Goal: Information Seeking & Learning: Learn about a topic

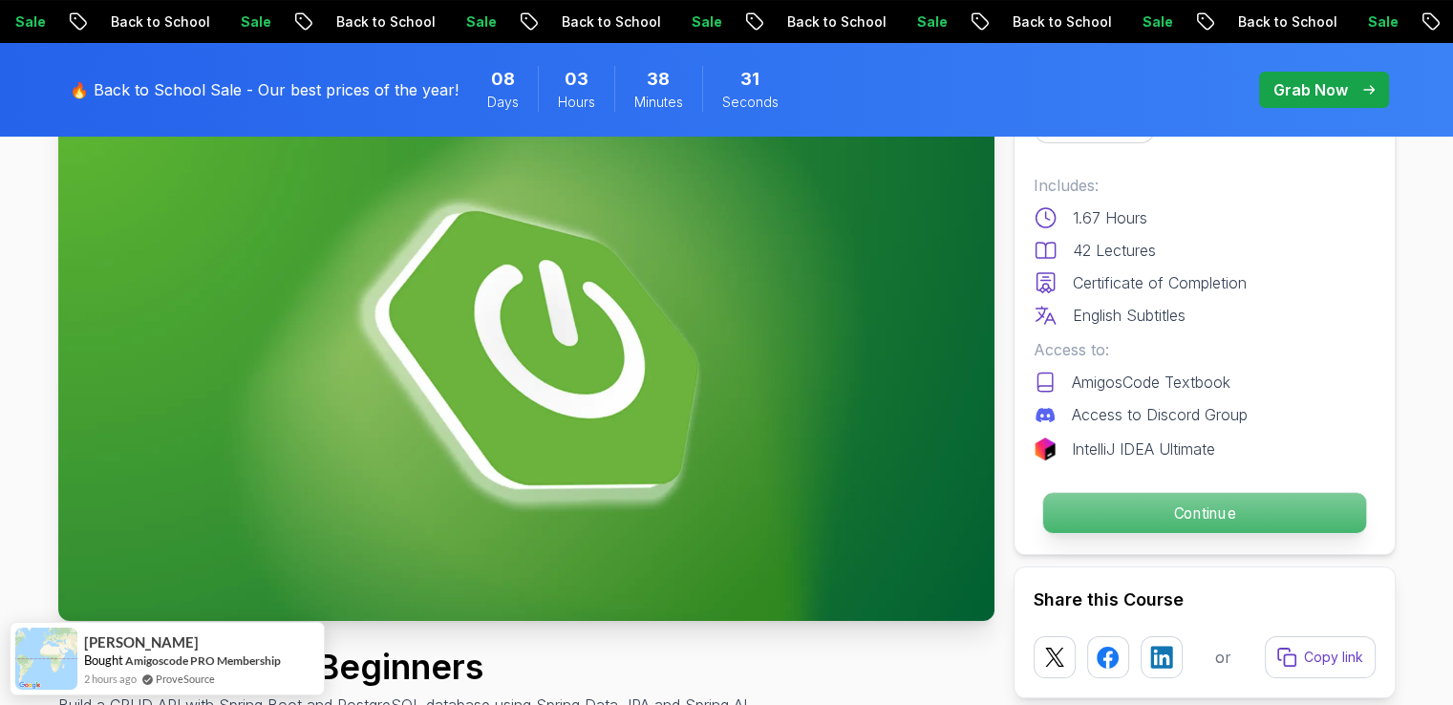
click at [1101, 493] on p "Continue" at bounding box center [1203, 513] width 323 height 40
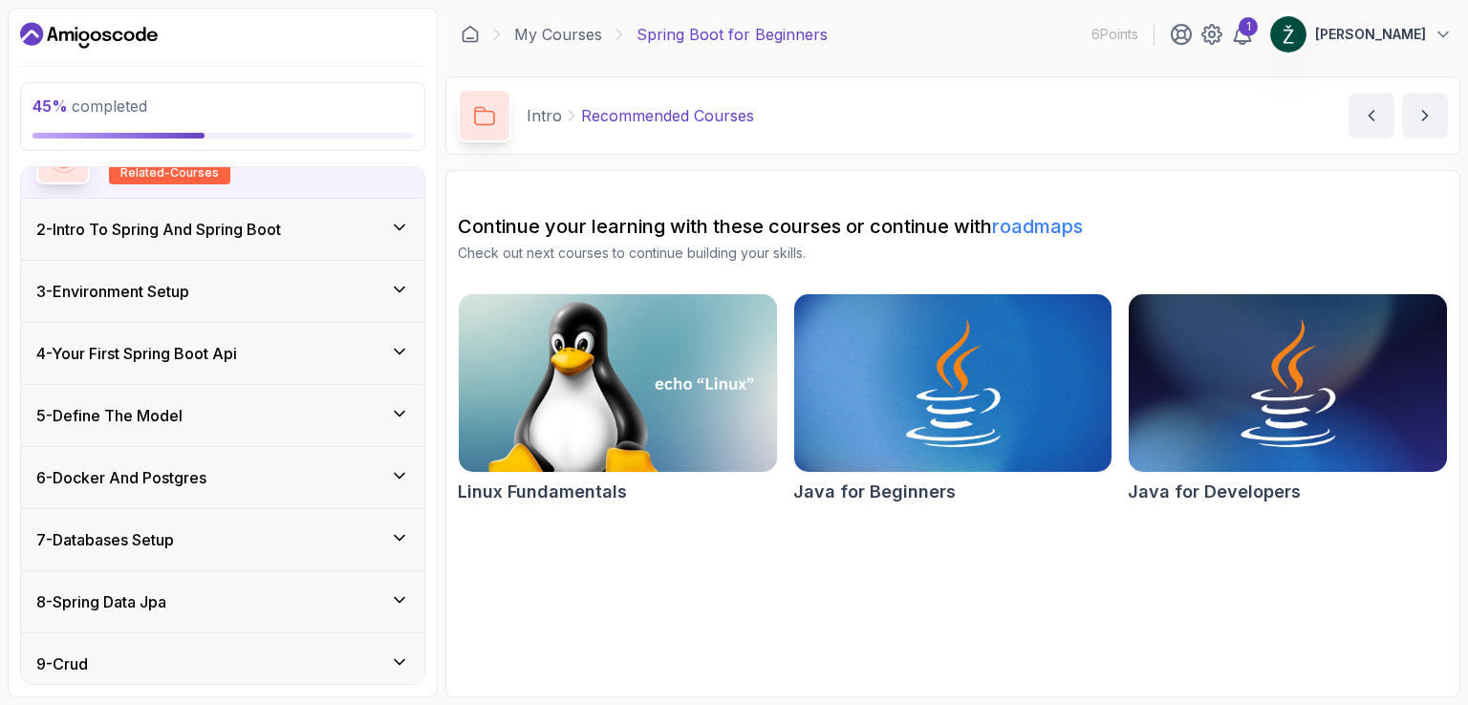
scroll to position [384, 0]
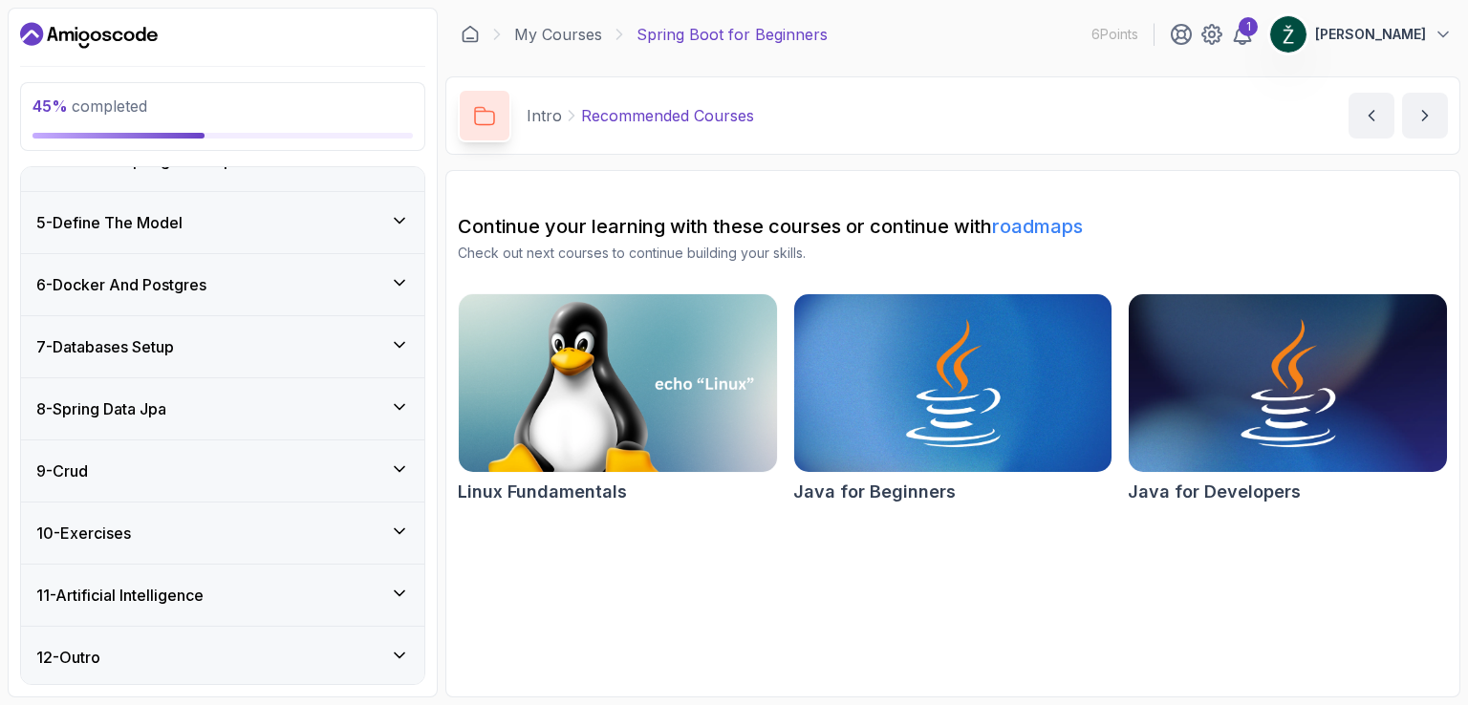
click at [339, 283] on div "6 - Docker And Postgres" at bounding box center [222, 284] width 373 height 23
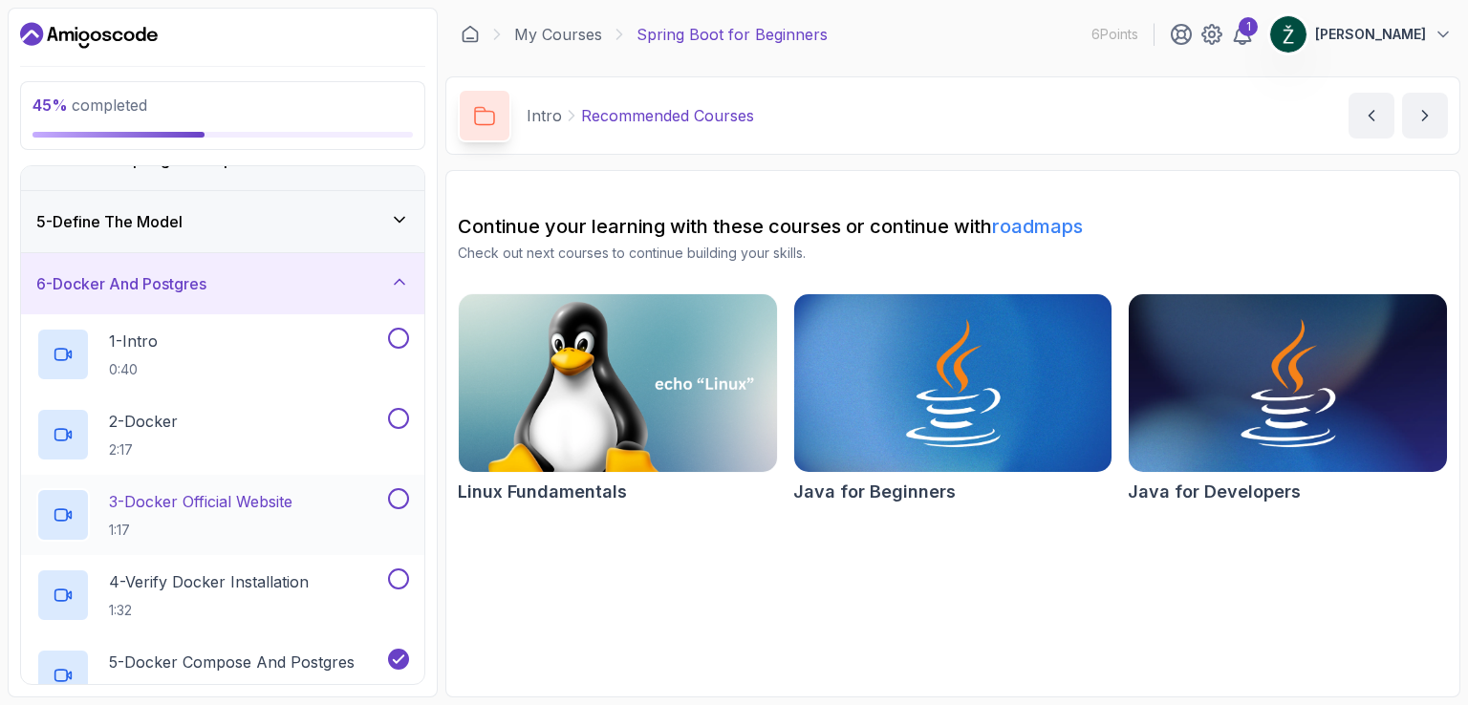
scroll to position [319, 0]
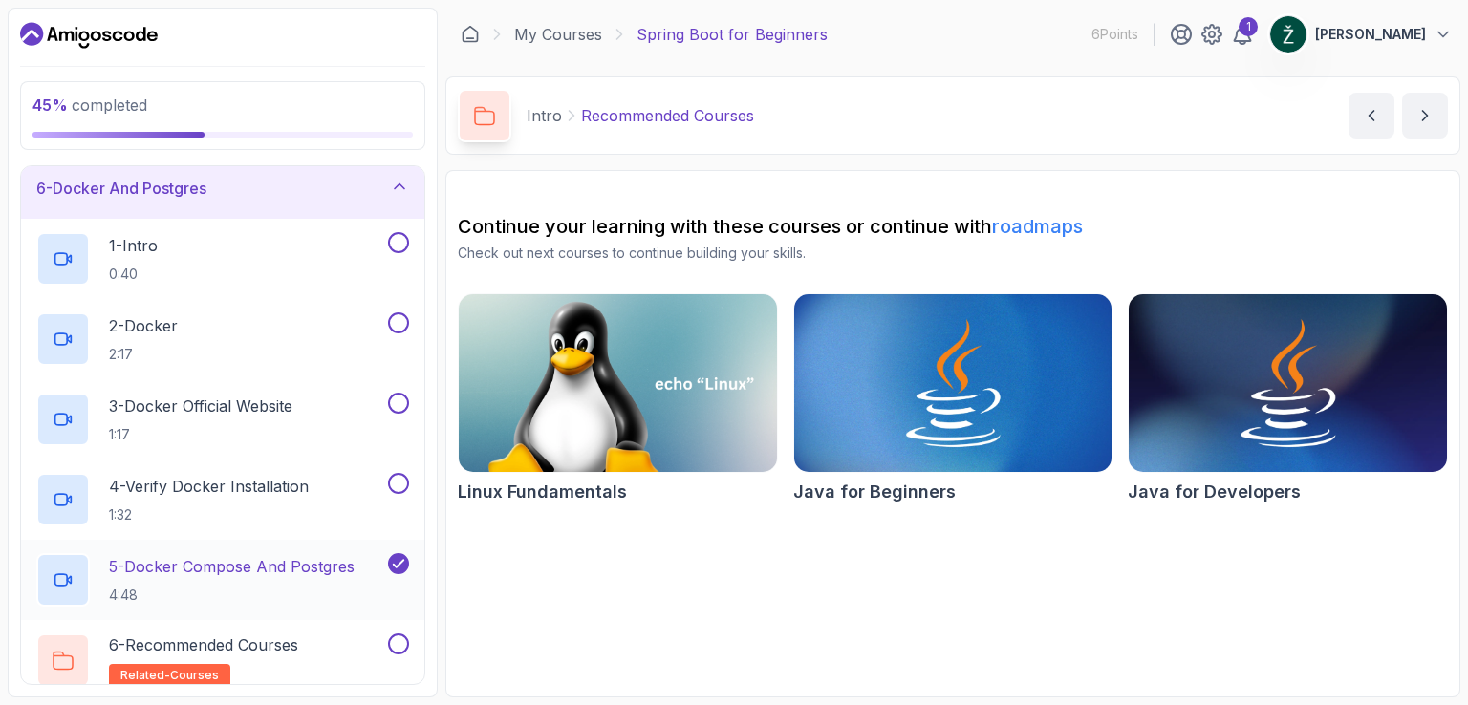
click at [312, 564] on p "5 - Docker Compose And Postgres" at bounding box center [232, 566] width 246 height 23
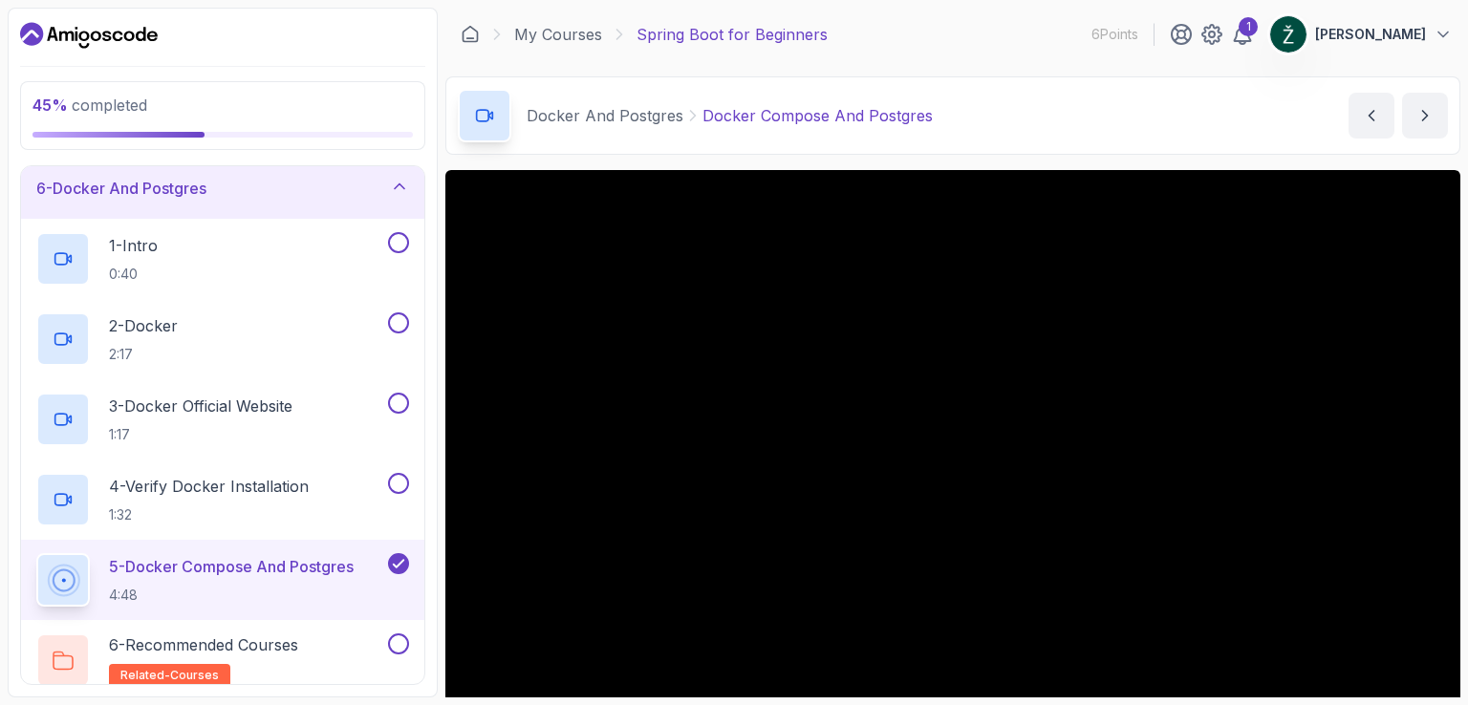
scroll to position [96, 0]
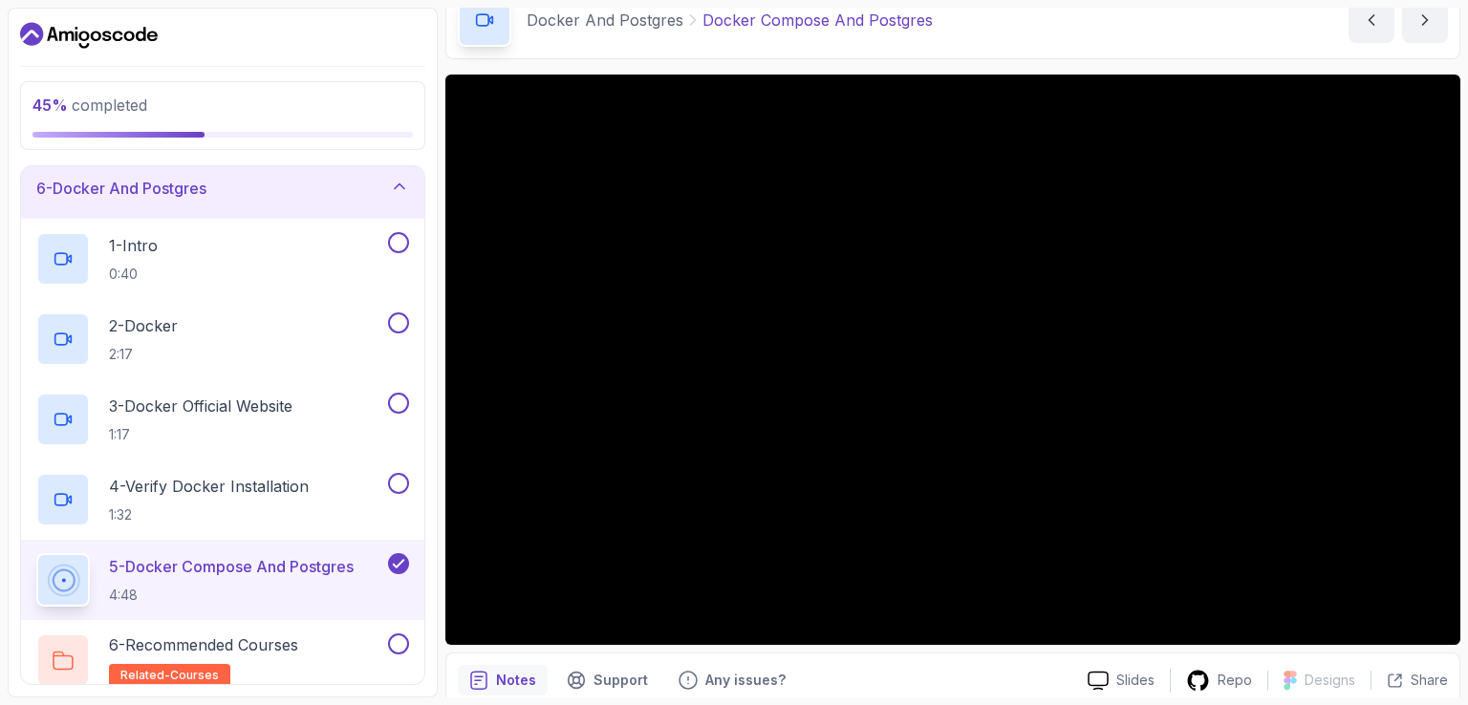
click at [856, 675] on div "Notes Support Any issues?" at bounding box center [765, 680] width 614 height 31
click at [1012, 682] on div "Notes Support Any issues?" at bounding box center [765, 680] width 614 height 31
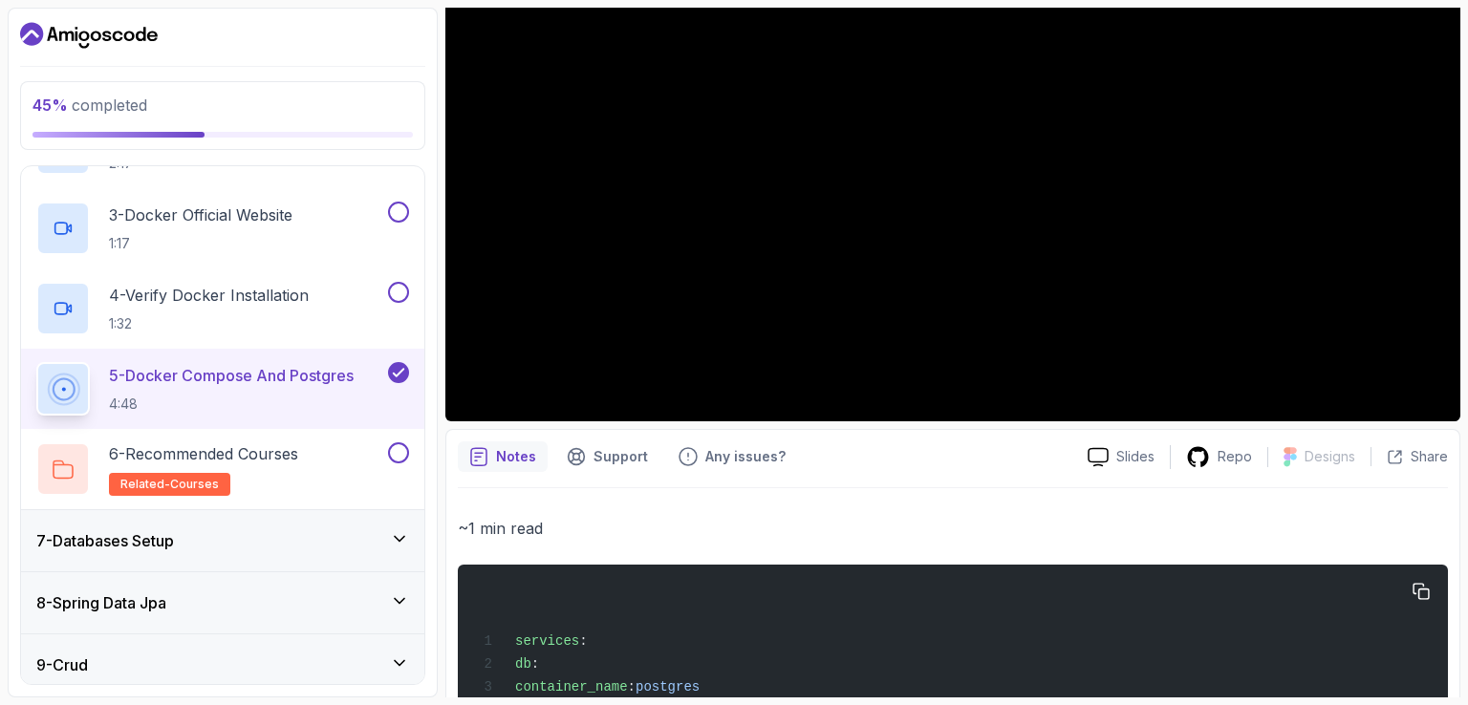
scroll to position [287, 0]
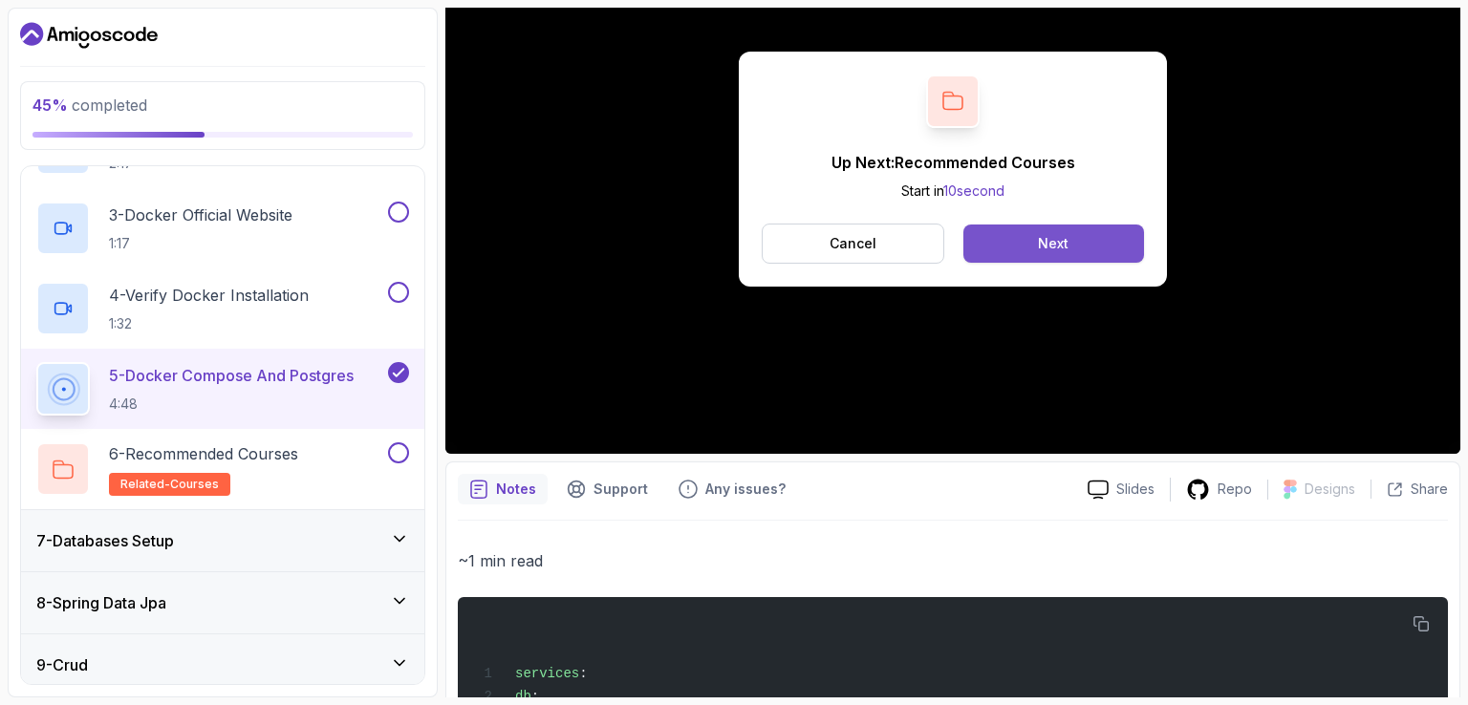
click at [1009, 241] on button "Next" at bounding box center [1053, 244] width 181 height 38
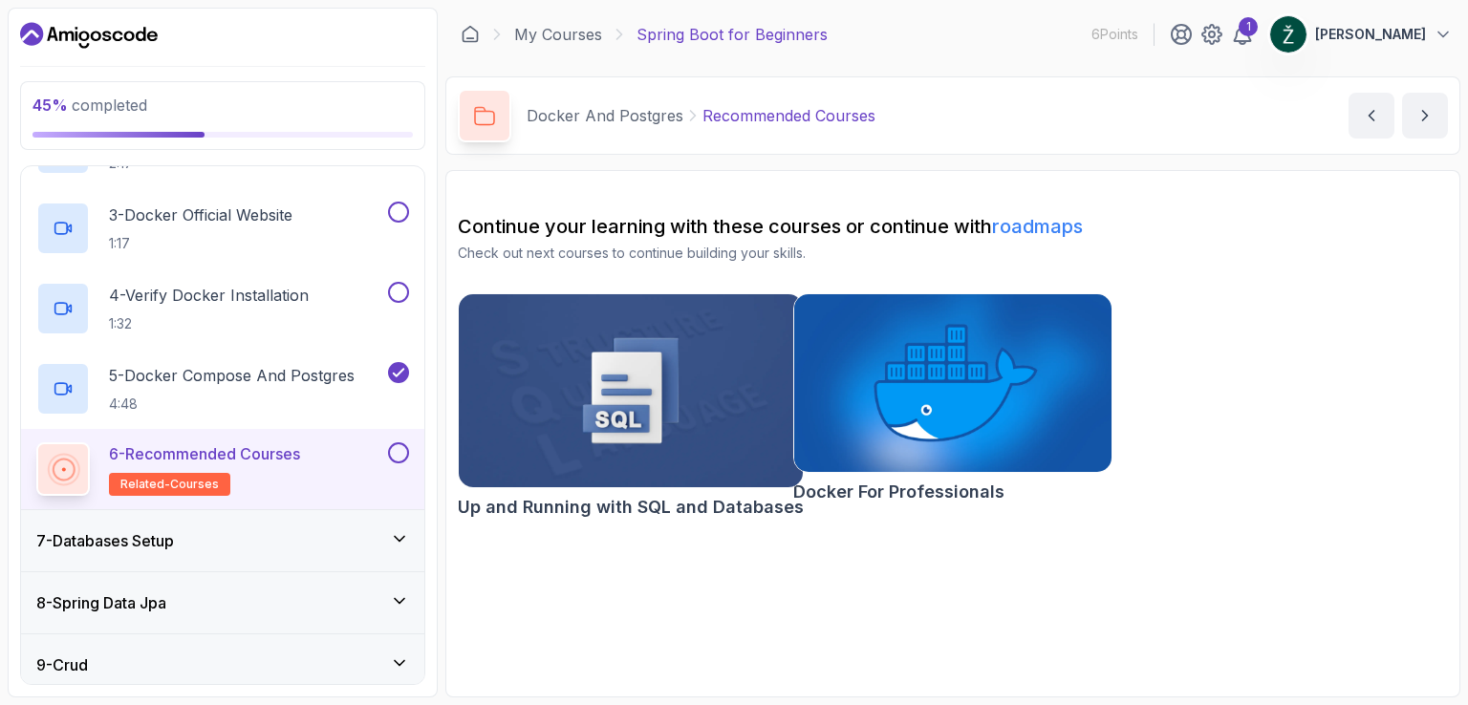
click at [387, 536] on div "7 - Databases Setup" at bounding box center [222, 540] width 373 height 23
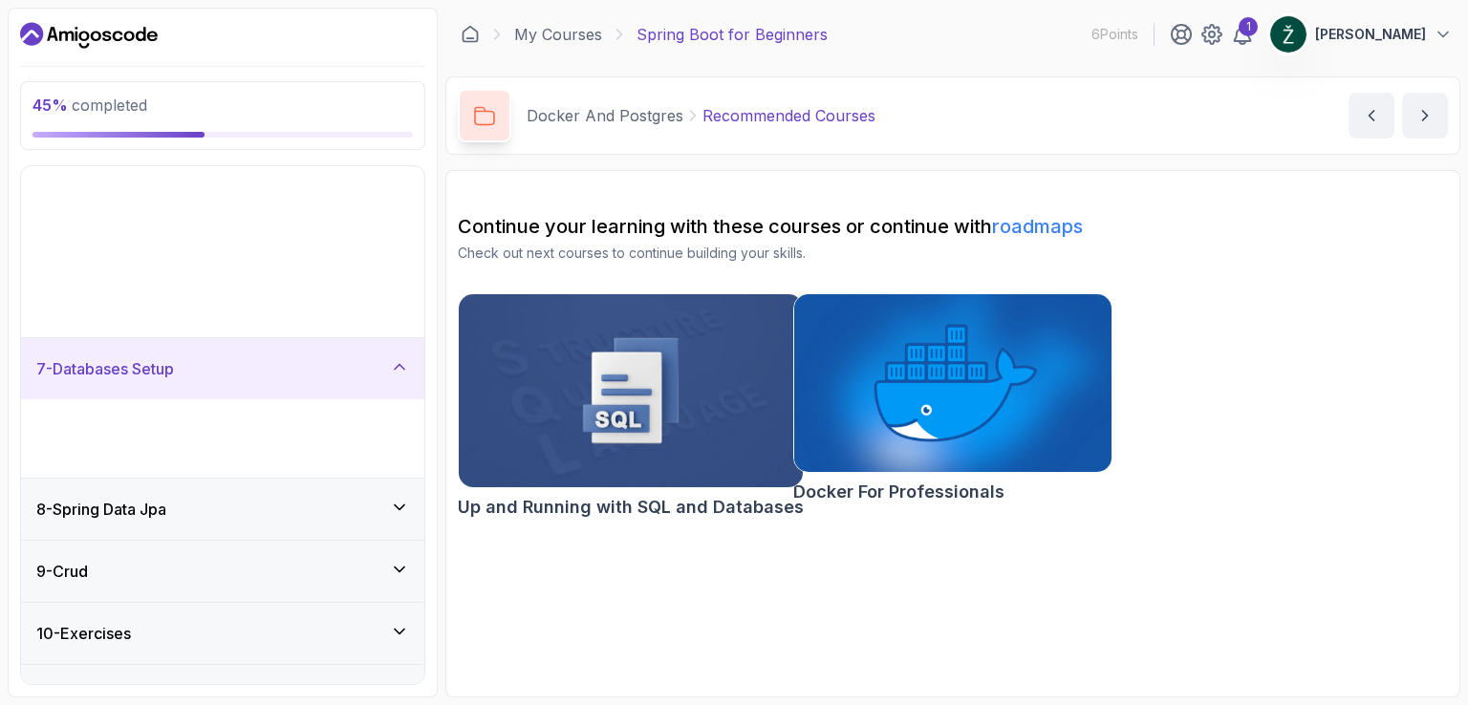
scroll to position [224, 0]
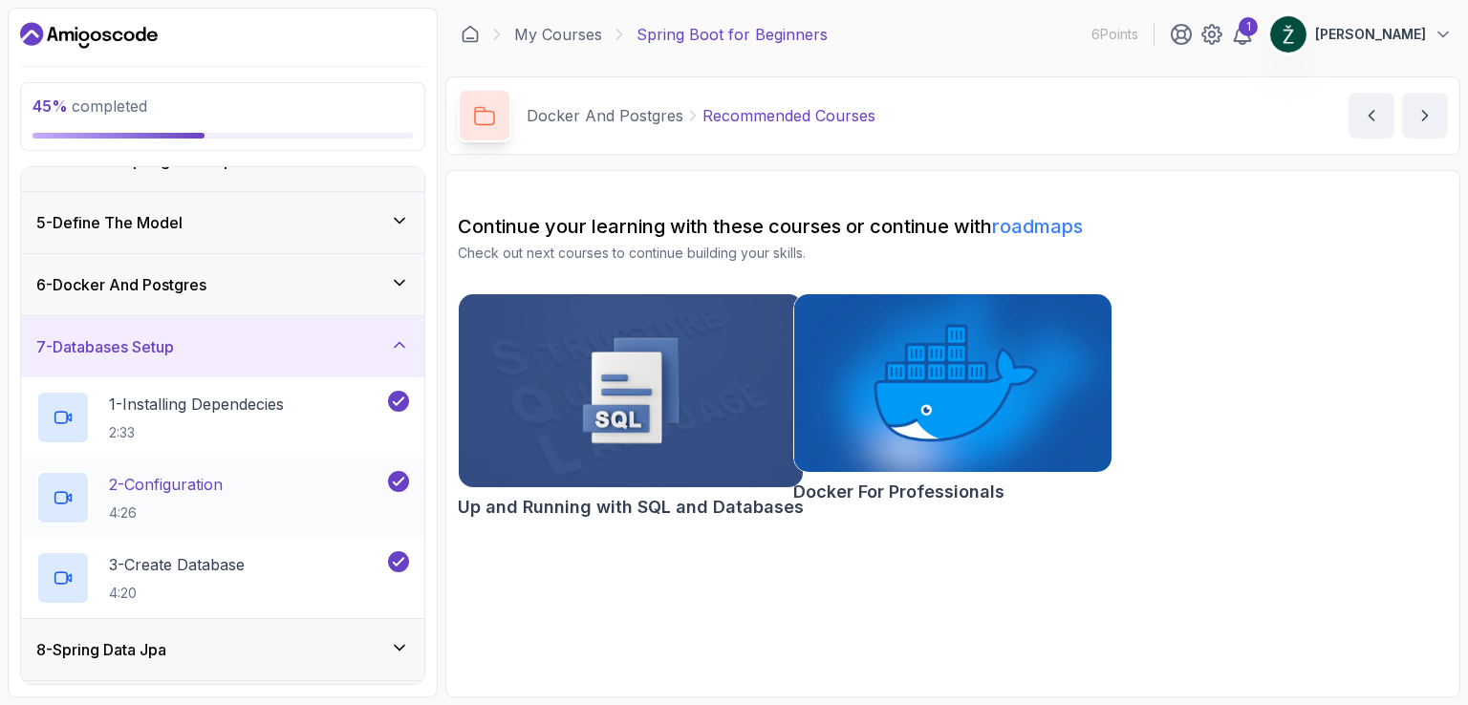
click at [294, 494] on div "2 - Configuration 4:26" at bounding box center [210, 498] width 348 height 54
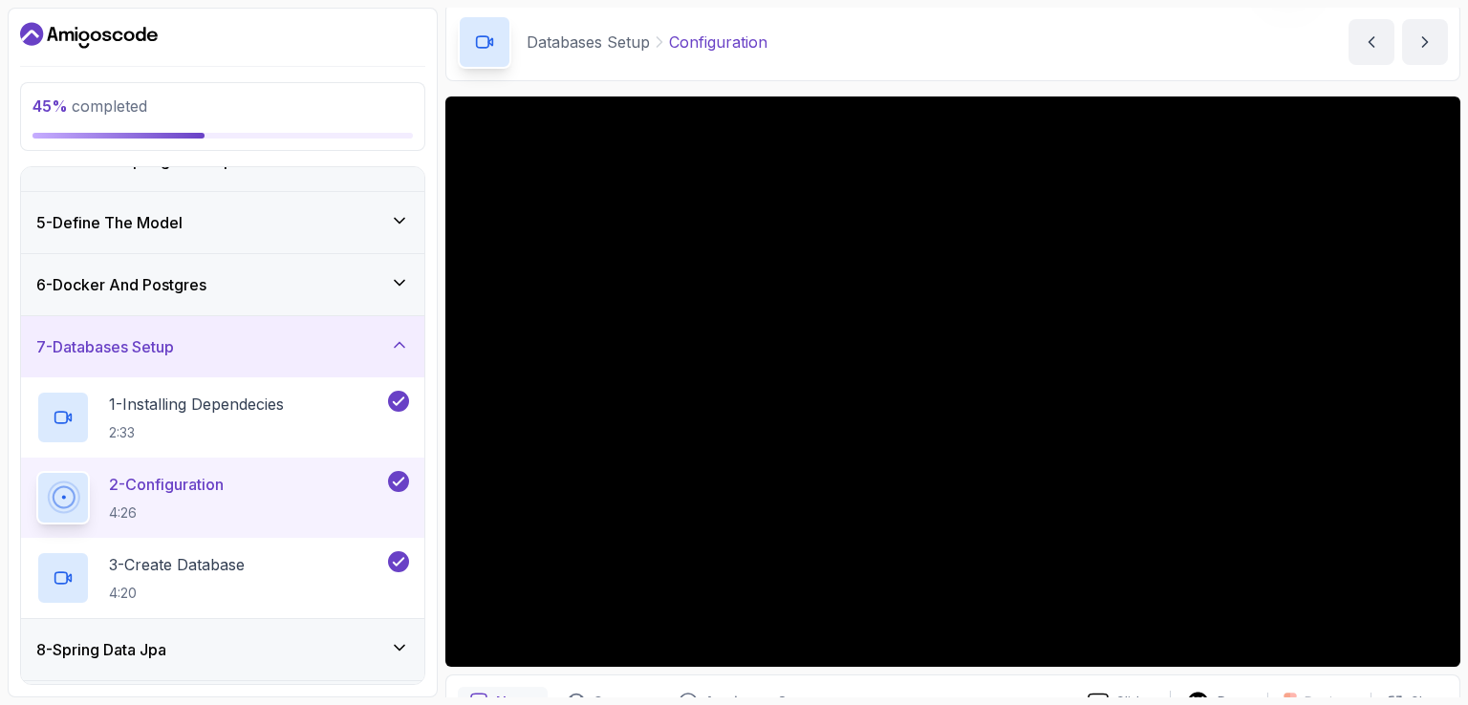
scroll to position [96, 0]
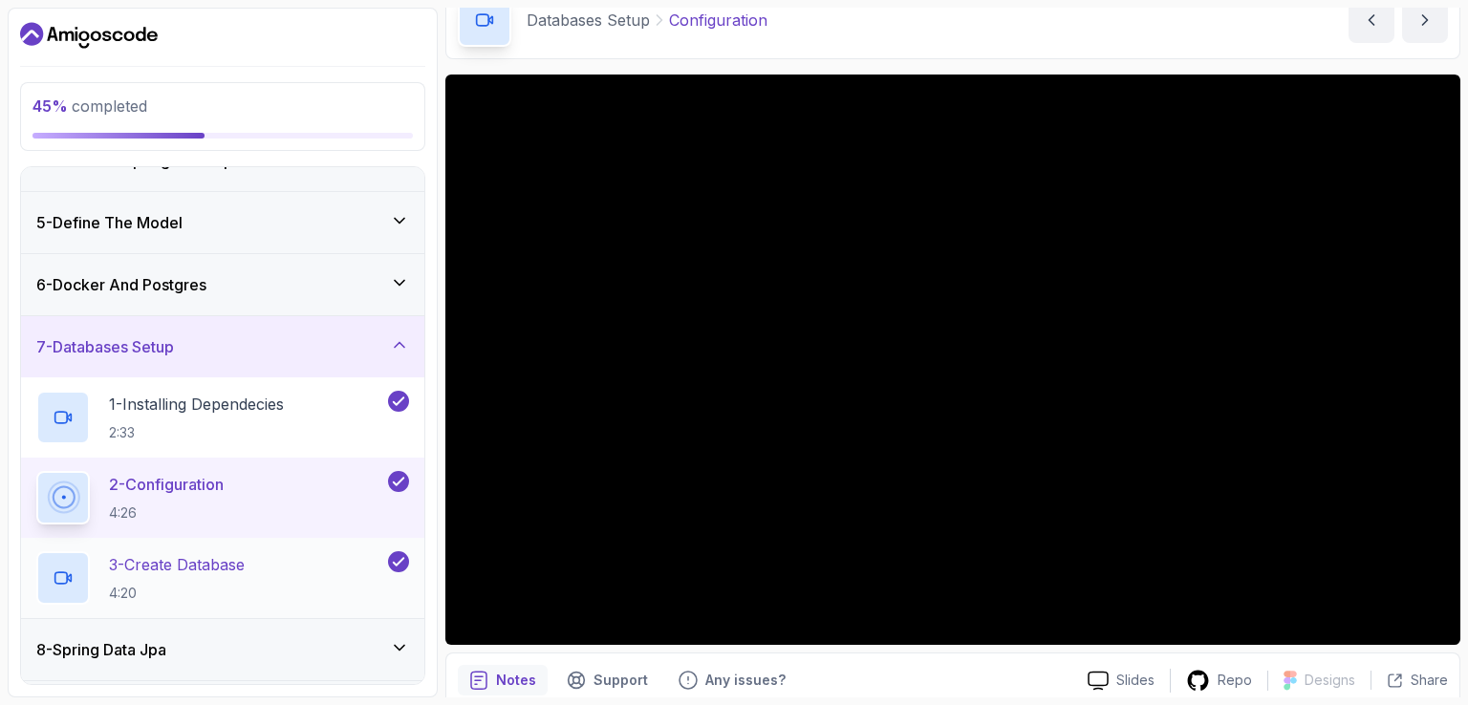
click at [274, 557] on div "3 - Create Database 4:20" at bounding box center [210, 578] width 348 height 54
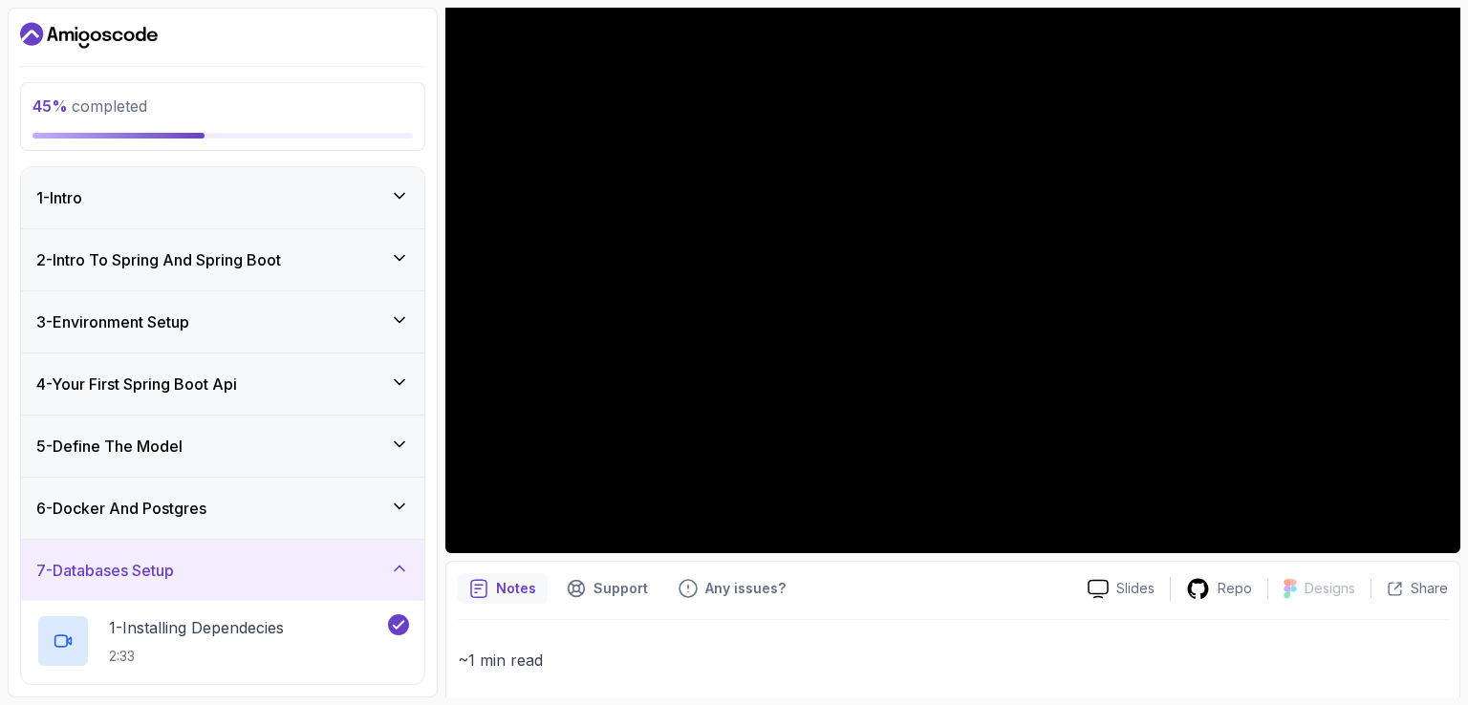
click at [399, 383] on icon at bounding box center [400, 381] width 10 height 5
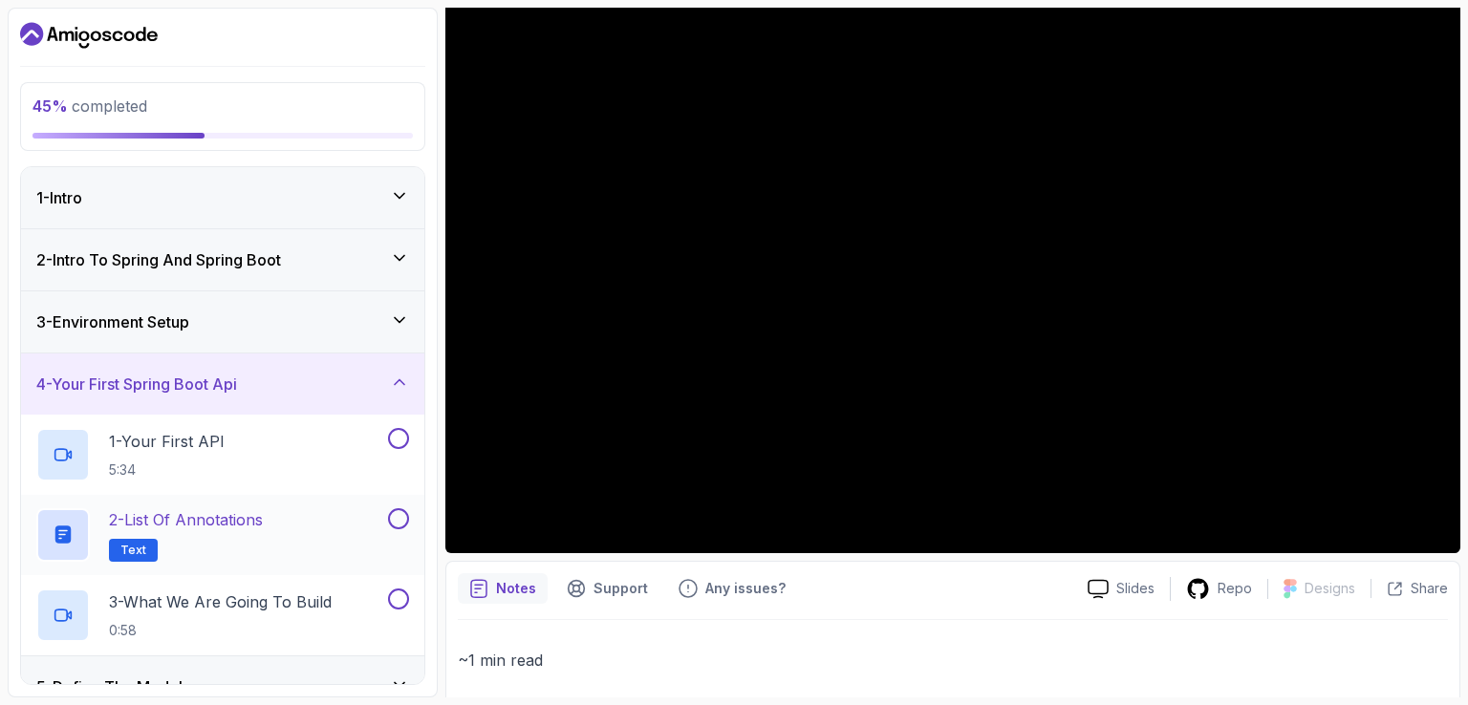
scroll to position [96, 0]
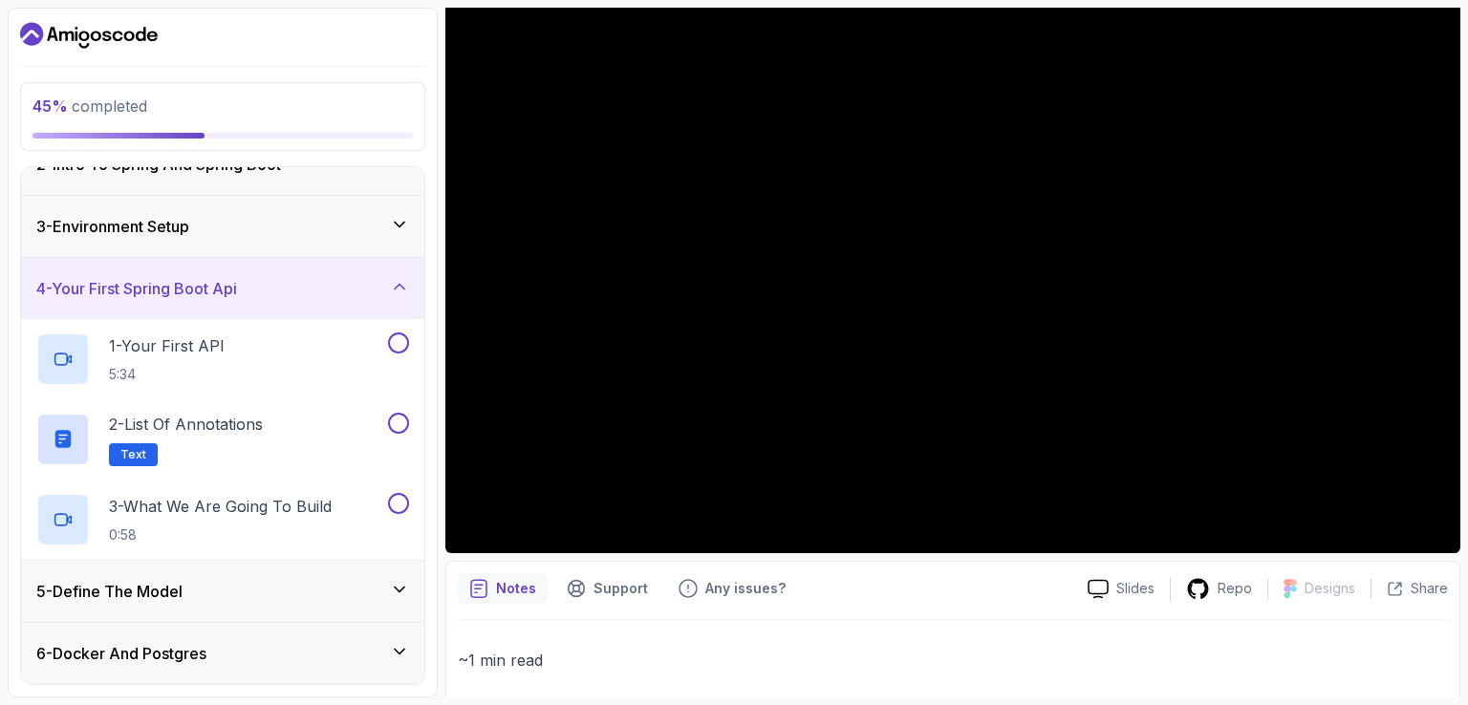
click at [402, 593] on icon at bounding box center [399, 589] width 19 height 19
